Goal: Find contact information: Find contact information

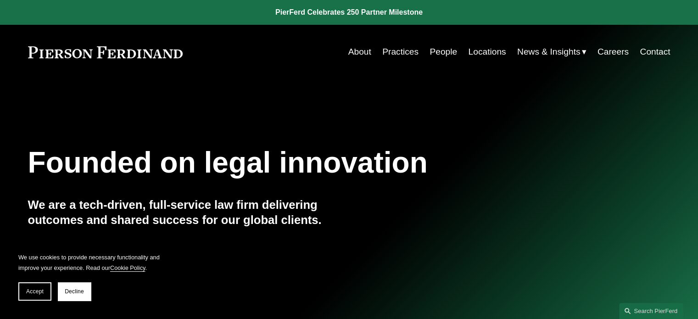
click at [436, 50] on link "People" at bounding box center [443, 51] width 28 height 17
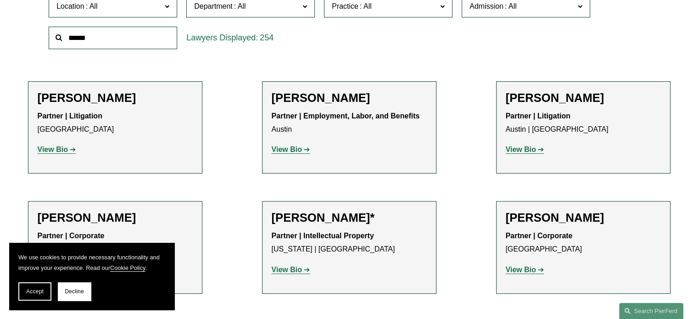
scroll to position [229, 0]
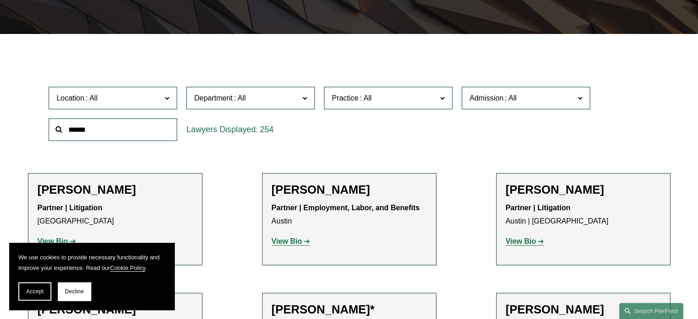
click at [145, 130] on input "text" at bounding box center [113, 129] width 128 height 22
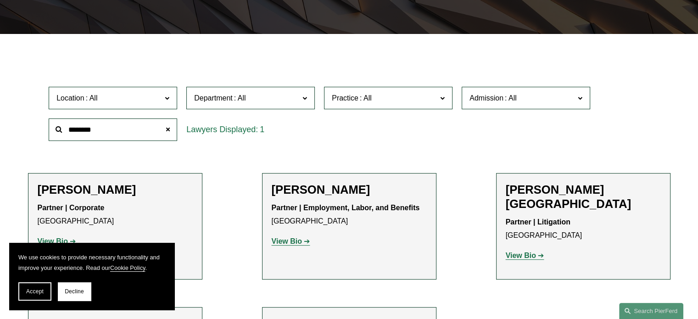
type input "********"
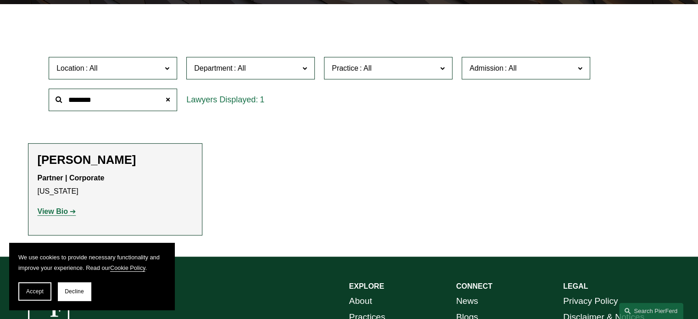
scroll to position [275, 0]
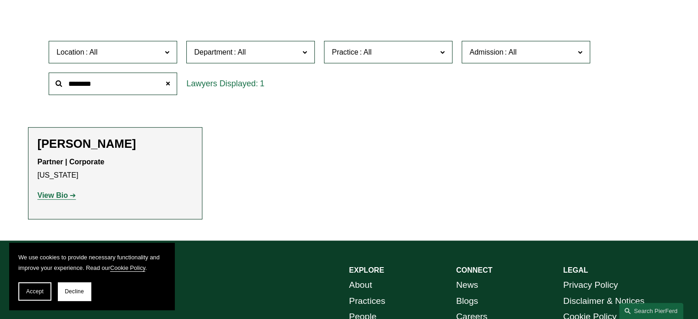
click at [57, 197] on strong "View Bio" at bounding box center [53, 195] width 30 height 8
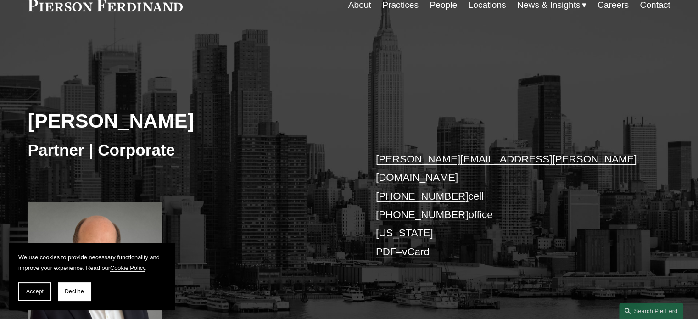
scroll to position [92, 0]
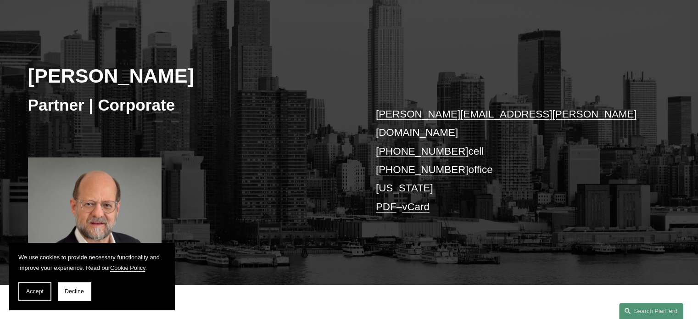
click at [464, 111] on link "eric.peterman@pierferd.com" at bounding box center [506, 123] width 261 height 30
click at [412, 112] on link "eric.peterman@pierferd.com" at bounding box center [506, 123] width 261 height 30
drag, startPoint x: 390, startPoint y: 143, endPoint x: 453, endPoint y: 144, distance: 62.9
click at [453, 144] on p "eric.peterman@pierferd.com +1.917.716.6943 cell +1.201.908.3787 office New York…" at bounding box center [509, 160] width 267 height 111
copy link "201.908.3787"
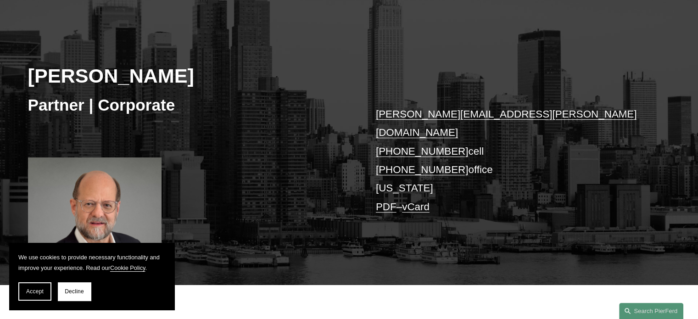
click at [407, 168] on p "eric.peterman@pierferd.com +1.917.716.6943 cell +1.201.908.3787 office New York…" at bounding box center [509, 160] width 267 height 111
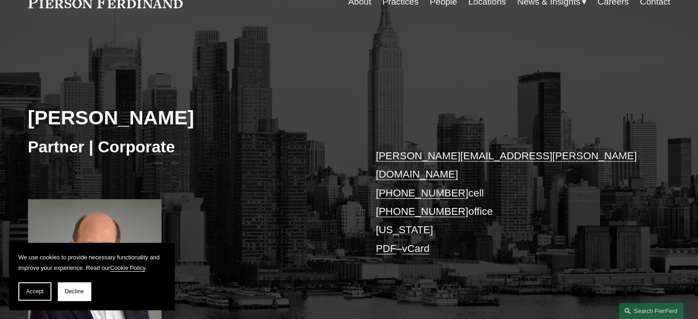
scroll to position [0, 0]
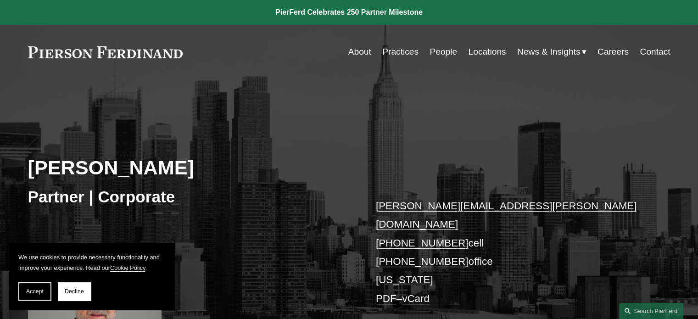
click at [485, 45] on link "Locations" at bounding box center [487, 51] width 38 height 17
click at [488, 49] on link "Locations" at bounding box center [487, 51] width 38 height 17
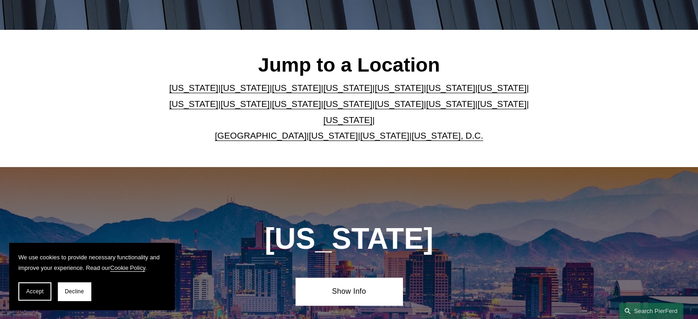
scroll to position [229, 0]
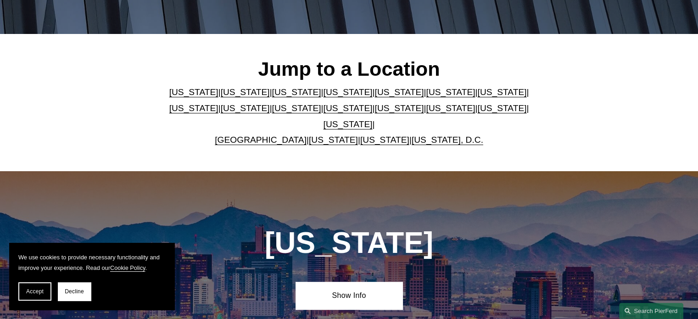
click at [323, 112] on link "[US_STATE]" at bounding box center [347, 108] width 49 height 10
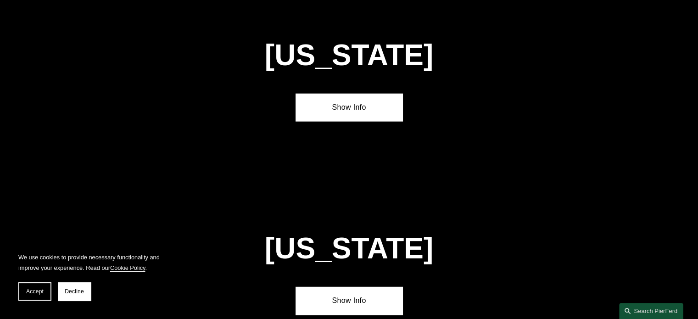
scroll to position [2326, 0]
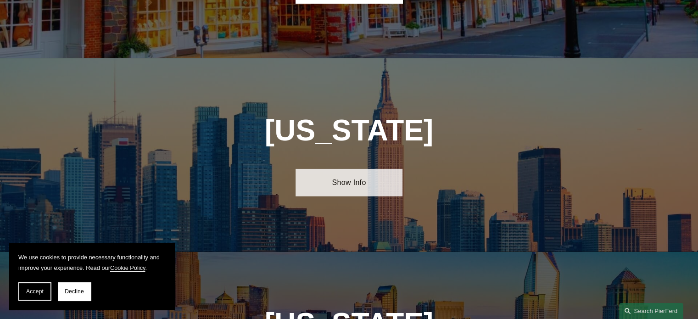
click at [341, 169] on link "Show Info" at bounding box center [348, 183] width 107 height 28
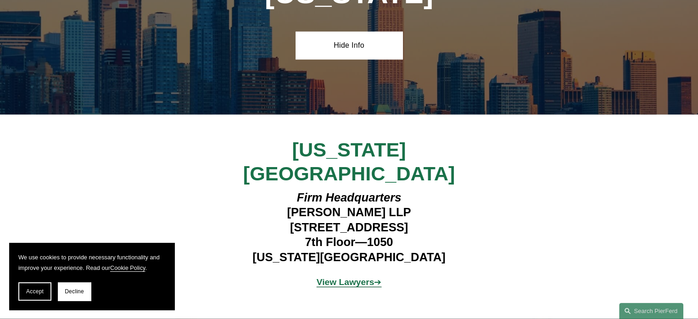
scroll to position [2464, 0]
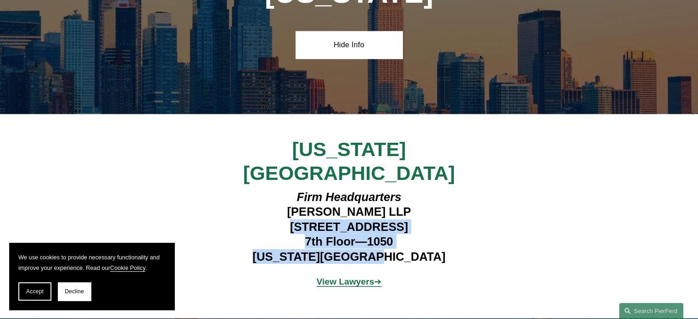
drag, startPoint x: 270, startPoint y: 145, endPoint x: 437, endPoint y: 172, distance: 169.1
click at [437, 189] on h4 "Firm Headquarters Pierson Ferdinand LLP 1270 Avenue of the Americas 7th Floor—1…" at bounding box center [348, 226] width 267 height 74
copy h4 "1270 Avenue of the Americas 7th Floor—1050 New York, NY 10020"
